Goal: Understand site structure: Understand site structure

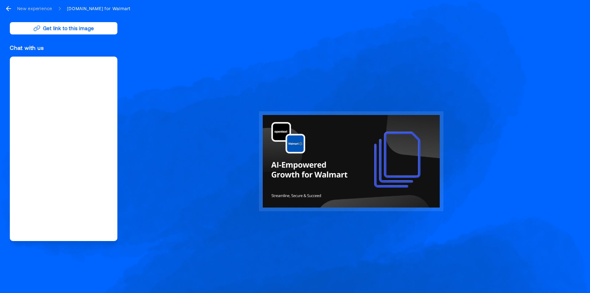
click at [7, 10] on icon "go back" at bounding box center [8, 8] width 7 height 7
